Goal: Check status: Check status

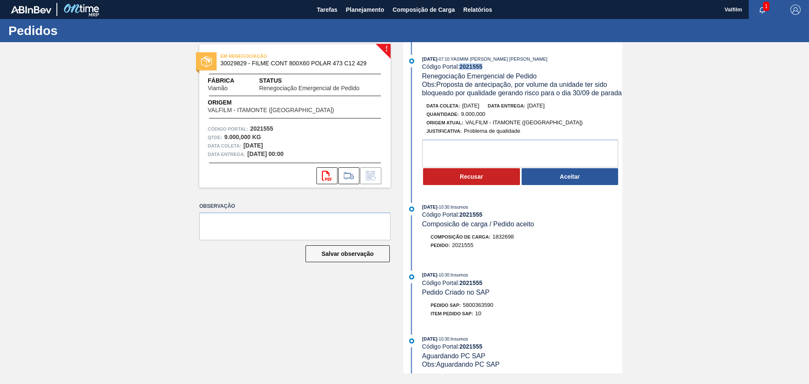
drag, startPoint x: 461, startPoint y: 66, endPoint x: 487, endPoint y: 66, distance: 26.1
click at [487, 66] on div "Código Portal: 2021555" at bounding box center [522, 66] width 200 height 7
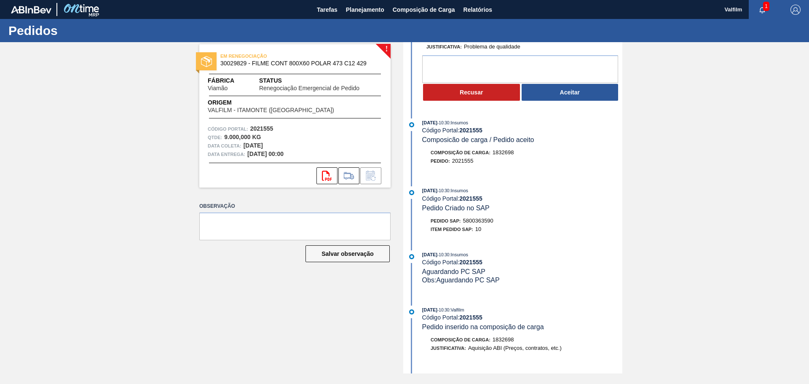
scroll to position [126, 0]
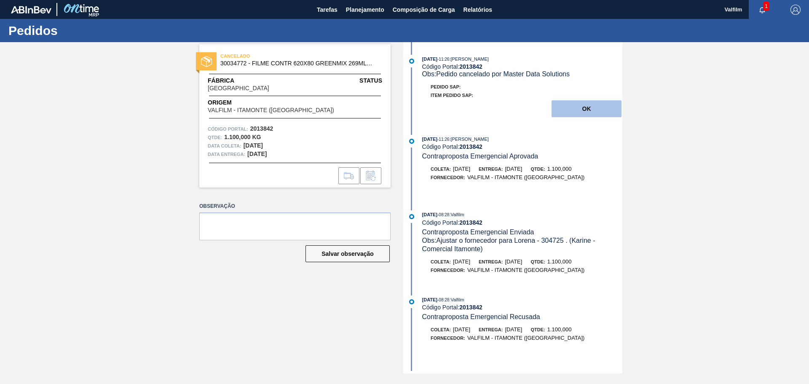
click at [576, 110] on button "OK" at bounding box center [586, 108] width 70 height 17
